Goal: Task Accomplishment & Management: Use online tool/utility

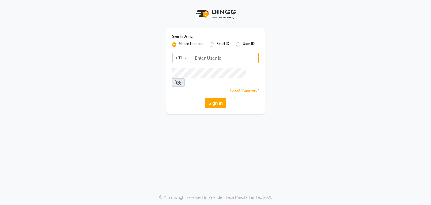
click at [241, 60] on input "Username" at bounding box center [225, 58] width 68 height 11
click at [209, 63] on input "Username" at bounding box center [225, 58] width 68 height 11
type input "7249488011"
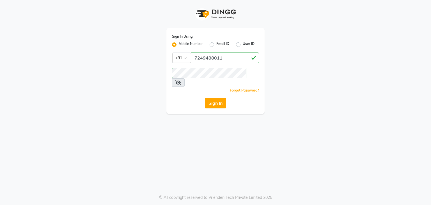
click at [206, 98] on button "Sign In" at bounding box center [215, 103] width 21 height 11
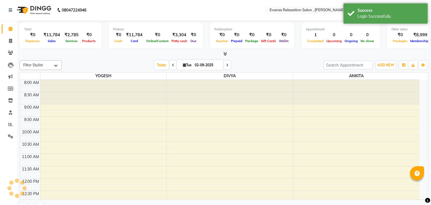
select select "en"
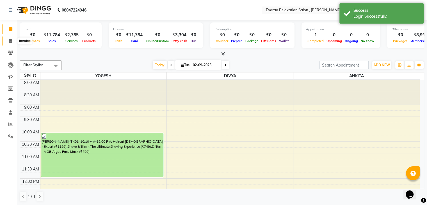
click at [10, 41] on icon at bounding box center [10, 41] width 3 height 4
select select "7764"
select select "service"
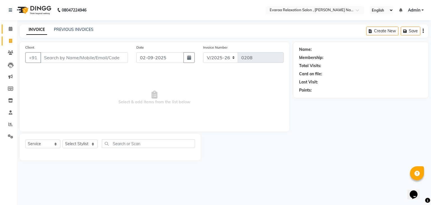
click at [7, 32] on link "Calendar" at bounding box center [8, 28] width 13 height 9
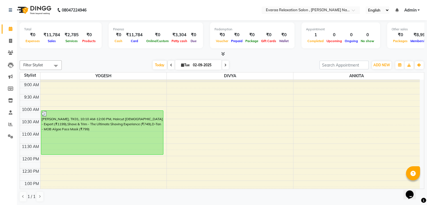
scroll to position [101, 0]
